Goal: Register for event/course

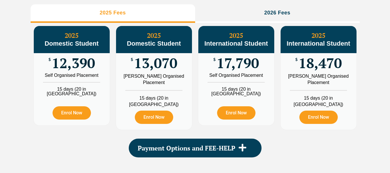
click at [284, 25] on link "Medicare Billing Course" at bounding box center [304, 23] width 42 height 17
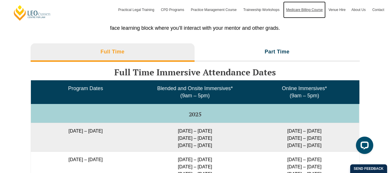
scroll to position [911, 0]
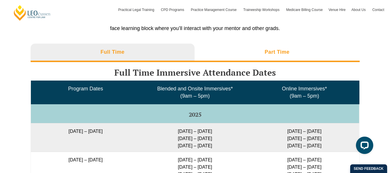
click at [270, 58] on li "Part Time" at bounding box center [276, 53] width 165 height 18
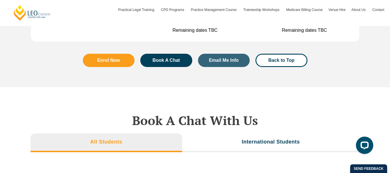
scroll to position [1751, 0]
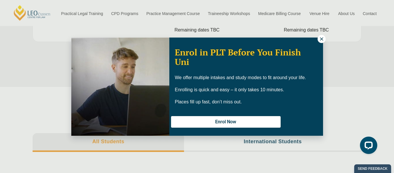
click at [324, 38] on button at bounding box center [321, 39] width 8 height 8
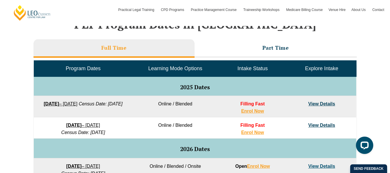
scroll to position [250, 0]
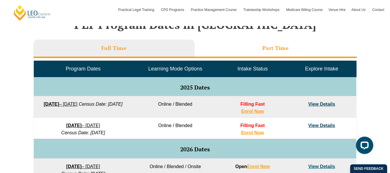
click at [270, 45] on h3 "Part Time" at bounding box center [275, 48] width 27 height 7
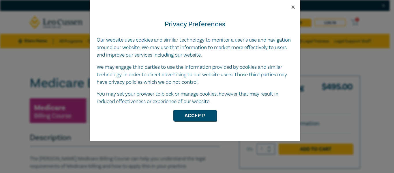
click at [292, 7] on button "Close" at bounding box center [292, 7] width 5 height 5
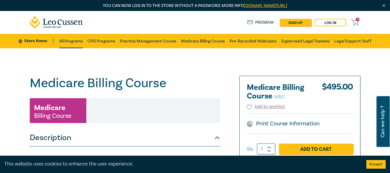
click at [74, 43] on link "All Programs" at bounding box center [71, 41] width 24 height 14
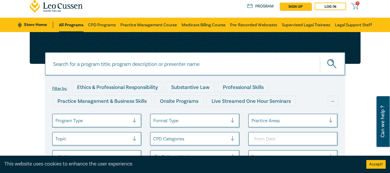
scroll to position [15, 0]
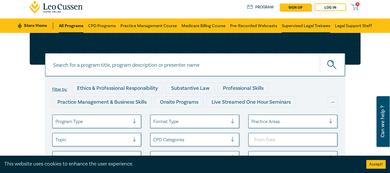
click at [293, 25] on link "Supervised Legal Trainees" at bounding box center [305, 25] width 48 height 14
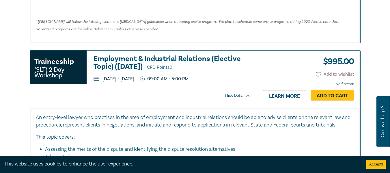
scroll to position [419, 0]
